Goal: Find specific page/section: Find specific page/section

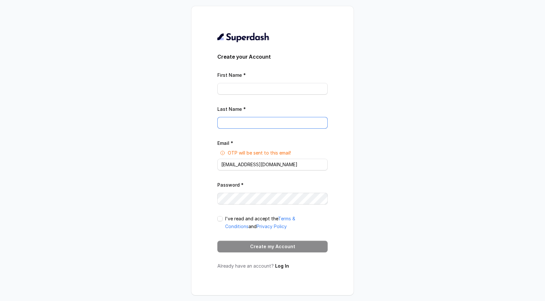
click at [274, 122] on input "Last Name *" at bounding box center [272, 123] width 110 height 12
click at [283, 262] on div "Create your Account First Name * Last Name * Email * OTP will be sent to this e…" at bounding box center [272, 151] width 110 height 238
click at [284, 263] on link "Log In" at bounding box center [282, 266] width 14 height 6
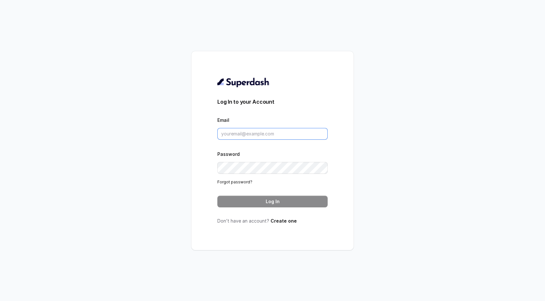
type input "support@trysuperdash.com"
click at [262, 196] on button "Log In" at bounding box center [272, 202] width 110 height 12
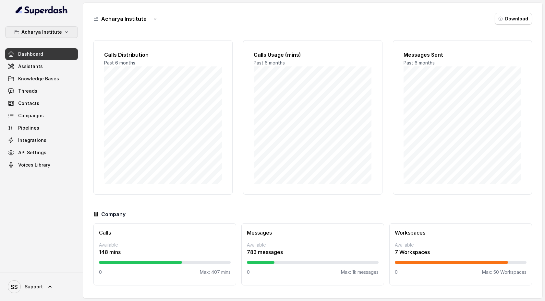
click at [68, 28] on button "Acharya Institute" at bounding box center [41, 32] width 73 height 12
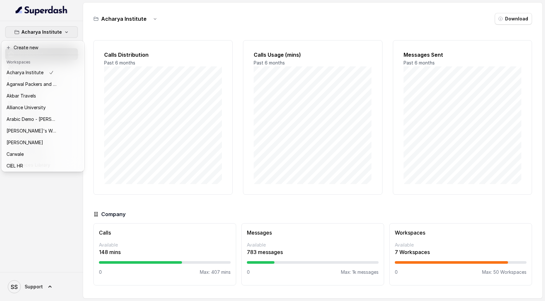
click at [114, 28] on div "Acharya Institute Dashboard Assistants Knowledge Bases Threads Contacts Campaig…" at bounding box center [272, 150] width 545 height 301
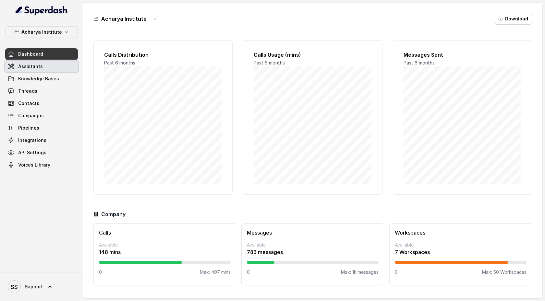
click at [67, 62] on link "Assistants" at bounding box center [41, 67] width 73 height 12
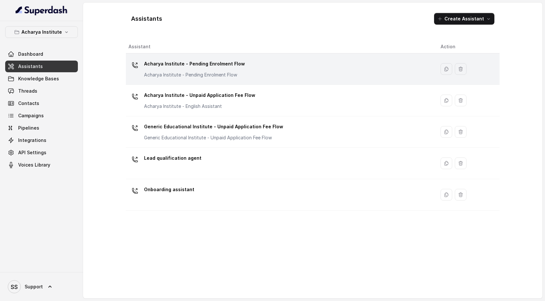
click at [171, 66] on p "Acharya Institute - Pending Enrolment Flow" at bounding box center [194, 64] width 101 height 10
